Goal: Task Accomplishment & Management: Use online tool/utility

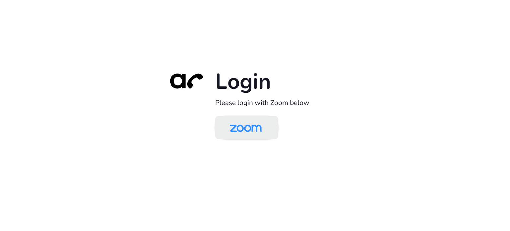
click at [269, 129] on link at bounding box center [246, 127] width 63 height 23
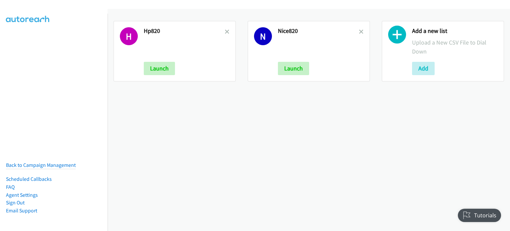
click at [228, 32] on div "H Hp820 Launch" at bounding box center [175, 51] width 122 height 60
click at [228, 32] on icon at bounding box center [227, 32] width 5 height 5
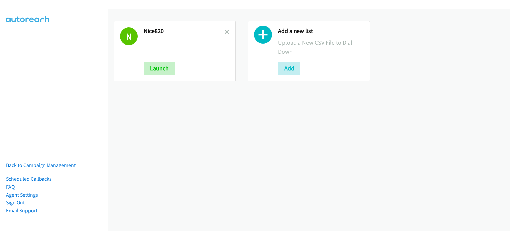
click at [228, 32] on icon at bounding box center [227, 32] width 5 height 5
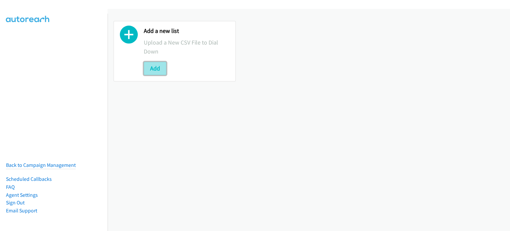
click at [153, 70] on button "Add" at bounding box center [155, 68] width 23 height 13
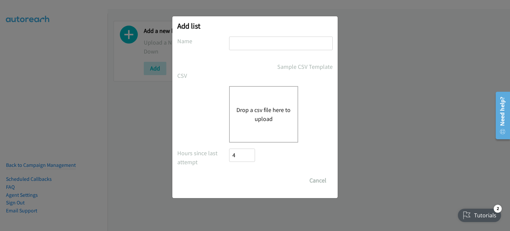
click at [264, 115] on button "Drop a csv file here to upload" at bounding box center [264, 114] width 54 height 18
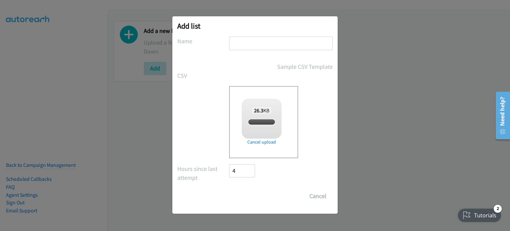
click at [256, 46] on input "text" at bounding box center [281, 44] width 104 height 14
checkbox input "true"
type input "HPSK21"
click at [246, 197] on input "Save List" at bounding box center [246, 195] width 35 height 13
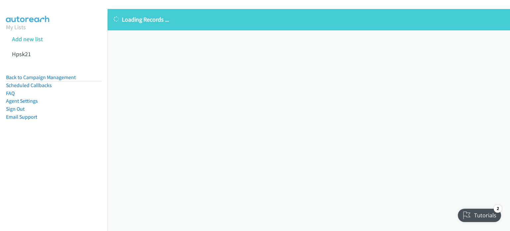
click at [146, 20] on p "Loading Records ..." at bounding box center [309, 19] width 391 height 9
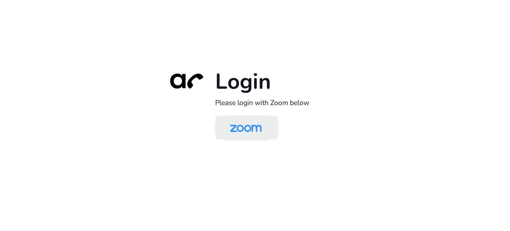
click at [262, 125] on img at bounding box center [246, 128] width 46 height 22
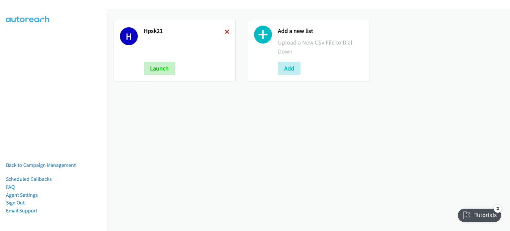
click at [226, 31] on icon at bounding box center [227, 32] width 5 height 5
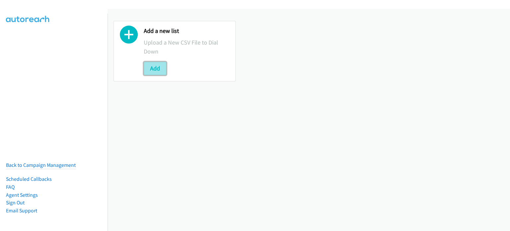
click at [165, 67] on button "Add" at bounding box center [155, 68] width 23 height 13
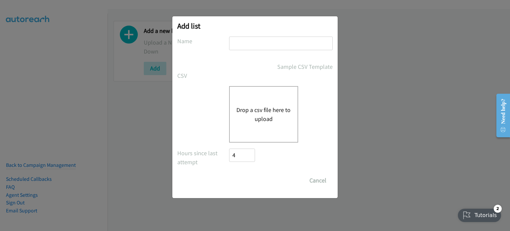
click at [259, 114] on button "Drop a csv file here to upload" at bounding box center [264, 114] width 54 height 18
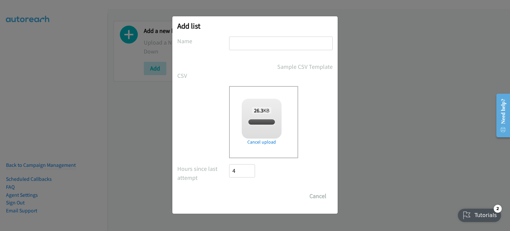
checkbox input "true"
click at [260, 41] on input "text" at bounding box center [281, 44] width 104 height 14
type input "HPSK21"
click at [255, 197] on input "Save List" at bounding box center [246, 195] width 35 height 13
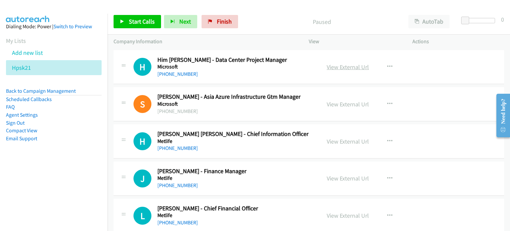
click at [342, 64] on link "View External Url" at bounding box center [348, 67] width 42 height 8
click at [388, 103] on icon "button" at bounding box center [389, 103] width 5 height 5
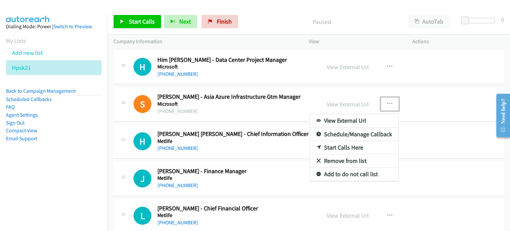
click at [357, 159] on link "Remove from list" at bounding box center [354, 160] width 88 height 13
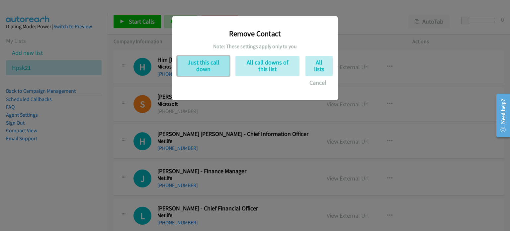
click at [217, 69] on button "Just this call down" at bounding box center [203, 66] width 52 height 20
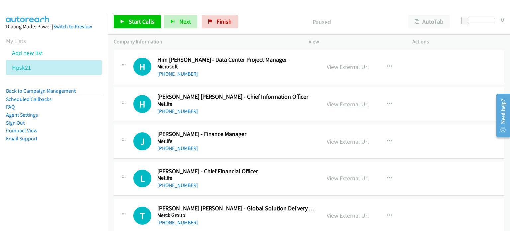
click at [334, 105] on link "View External Url" at bounding box center [348, 104] width 42 height 8
click at [334, 144] on link "View External Url" at bounding box center [348, 142] width 42 height 8
click at [329, 178] on link "View External Url" at bounding box center [348, 178] width 42 height 8
click at [327, 216] on link "View External Url" at bounding box center [348, 216] width 42 height 8
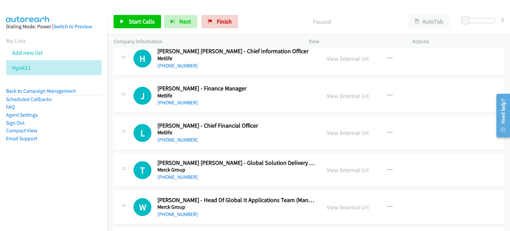
scroll to position [46, 0]
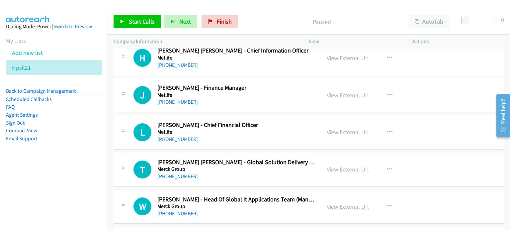
click at [338, 206] on link "View External Url" at bounding box center [348, 207] width 42 height 8
